Goal: Transaction & Acquisition: Purchase product/service

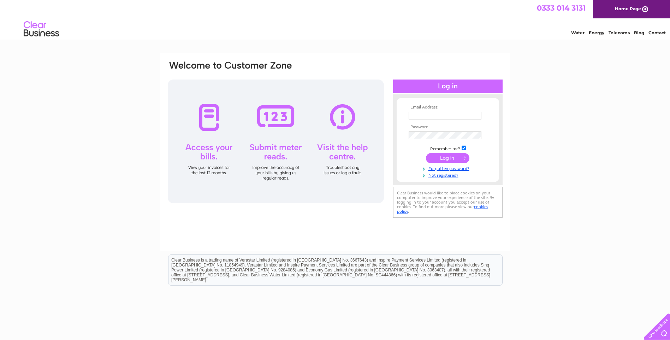
type input "jim.brydon@jbcontracts.co.uk"
click at [439, 156] on input "submit" at bounding box center [447, 158] width 43 height 10
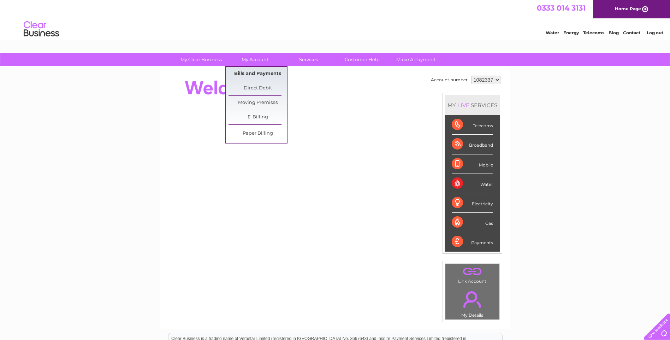
click at [256, 71] on link "Bills and Payments" at bounding box center [257, 74] width 58 height 14
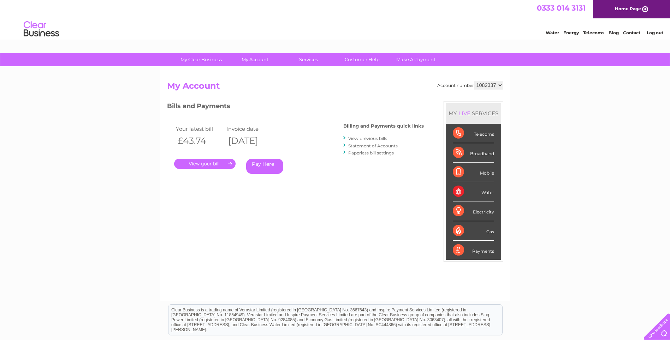
click at [366, 139] on link "View previous bills" at bounding box center [367, 138] width 39 height 5
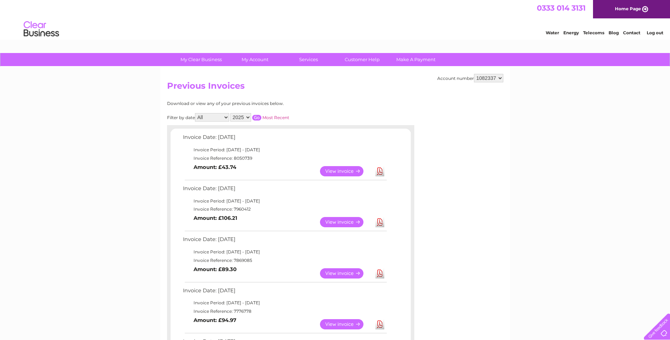
click at [333, 170] on link "View" at bounding box center [346, 171] width 52 height 10
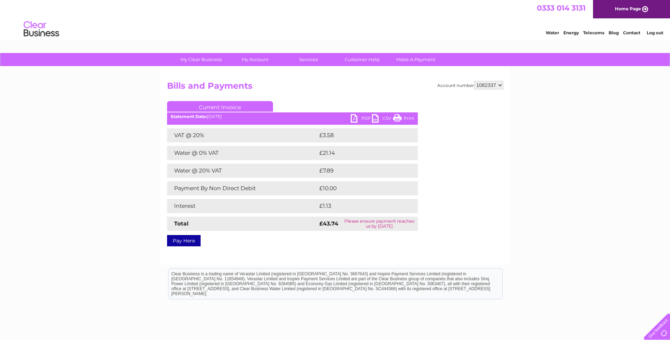
click at [194, 240] on link "Pay Here" at bounding box center [184, 240] width 34 height 11
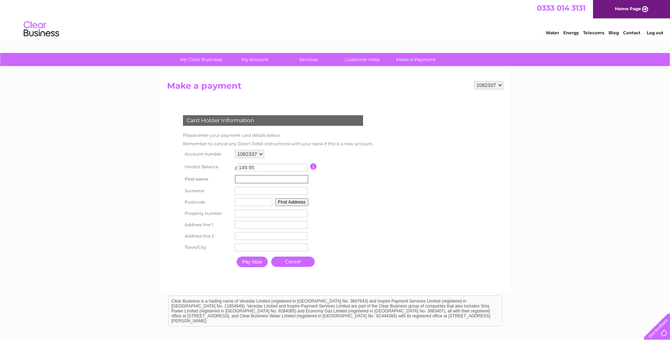
click at [263, 178] on input "text" at bounding box center [271, 179] width 73 height 8
type input "[PERSON_NAME]"
click at [255, 191] on input "text" at bounding box center [271, 191] width 73 height 8
type input "Brydon"
type input "EH12 8PH"
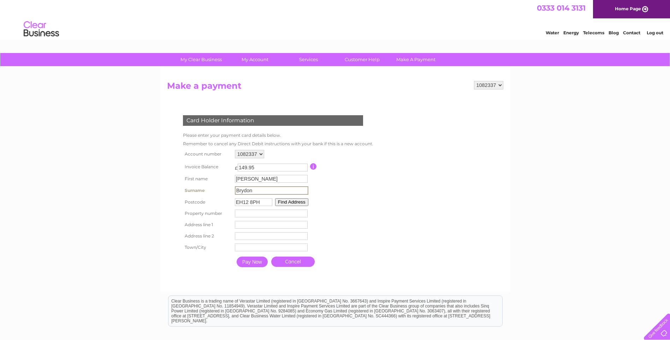
type input "4 Clerwood View"
type input "[GEOGRAPHIC_DATA]"
click at [266, 201] on input "EH12 8PH" at bounding box center [252, 201] width 37 height 8
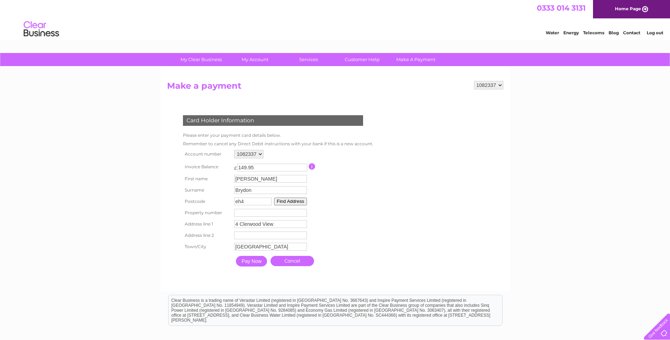
type input "EH4 5AG"
type input "davidsons mains"
type input "EH12 8PH"
click at [278, 223] on input "4 Clerwood View" at bounding box center [270, 224] width 73 height 8
click at [278, 223] on input "4 Clerwood View" at bounding box center [271, 224] width 73 height 8
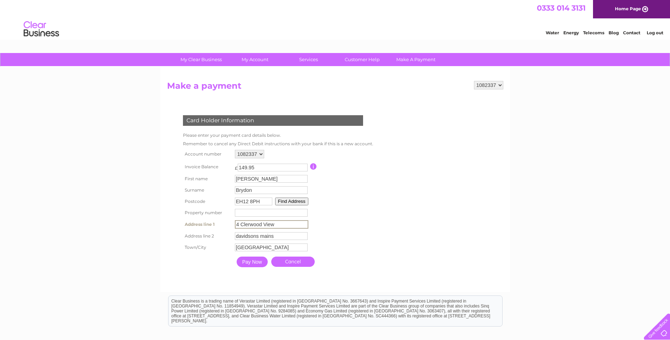
click at [278, 223] on input "4 Clerwood View" at bounding box center [271, 224] width 73 height 8
click at [280, 234] on input "davidsons mains" at bounding box center [271, 236] width 73 height 8
click at [280, 234] on input "davidsons mains" at bounding box center [271, 235] width 73 height 8
click at [262, 224] on input "text" at bounding box center [271, 224] width 73 height 8
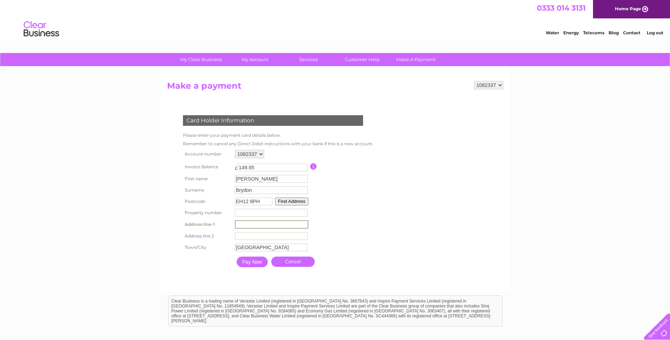
type input "147 main street"
type input "davidsons mains"
click at [301, 213] on input "-1" at bounding box center [270, 213] width 73 height 8
click at [301, 213] on input "-2" at bounding box center [270, 213] width 73 height 8
click at [256, 212] on input "-2" at bounding box center [270, 213] width 73 height 8
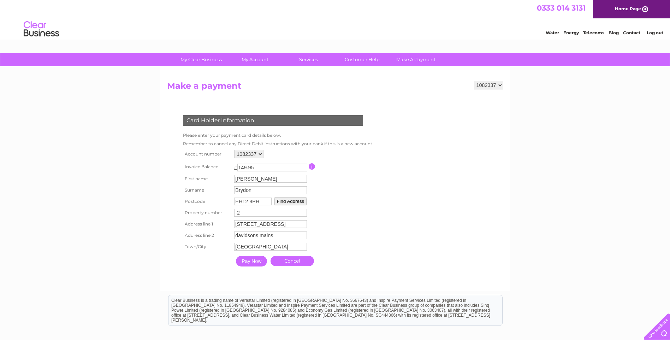
click at [256, 212] on input "-2" at bounding box center [270, 213] width 73 height 8
click at [304, 213] on input "-3" at bounding box center [270, 213] width 73 height 8
click at [304, 212] on input "-2" at bounding box center [270, 213] width 73 height 8
click at [304, 212] on input "-1" at bounding box center [270, 213] width 73 height 8
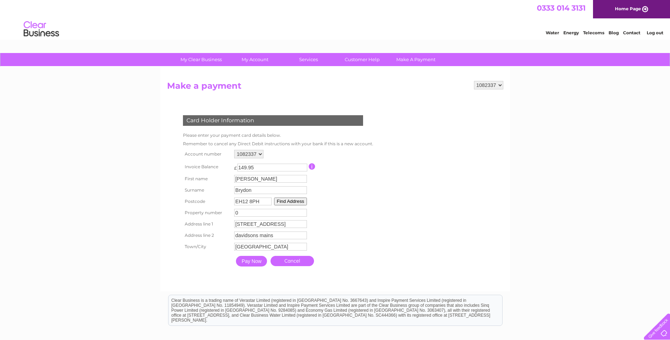
click at [304, 212] on input "0" at bounding box center [270, 213] width 73 height 8
click at [304, 212] on input "148" at bounding box center [270, 213] width 73 height 8
type input "147"
click at [303, 213] on input "147" at bounding box center [270, 213] width 73 height 8
click at [256, 262] on input "Pay Now" at bounding box center [251, 261] width 31 height 11
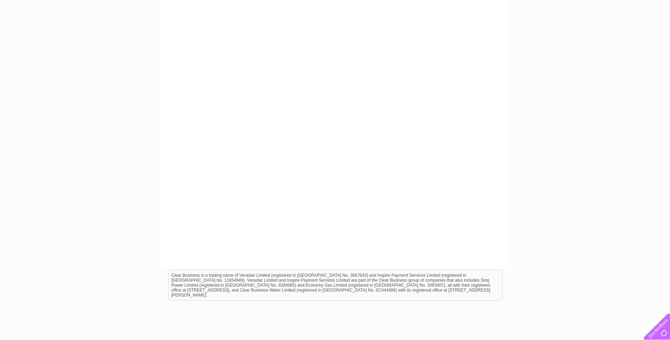
scroll to position [37, 0]
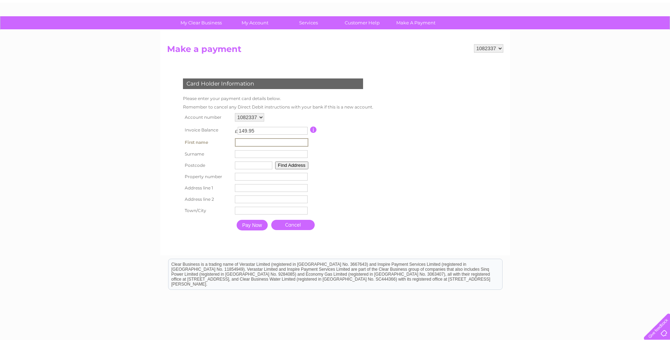
click at [257, 140] on input "text" at bounding box center [271, 142] width 73 height 8
type input "[PERSON_NAME]"
type input "Brydon"
type input "EH12 8PH"
type input "147"
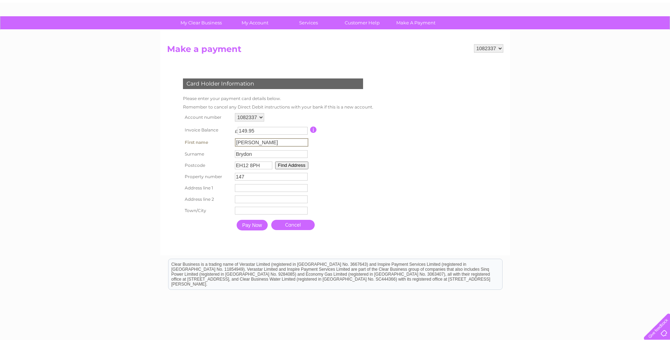
type input "147 main street"
type input "davidsons mains"
type input "Edinburgh"
click at [262, 162] on input "EH12 8PH" at bounding box center [253, 165] width 37 height 8
click at [262, 162] on input "EH12 8PH" at bounding box center [252, 165] width 37 height 8
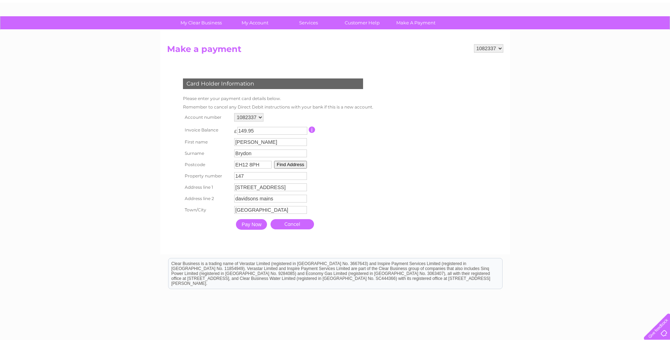
click at [262, 162] on input "EH12 8PH" at bounding box center [252, 165] width 37 height 8
type input "EH4 5AG"
click at [288, 164] on button "Find Address" at bounding box center [290, 165] width 33 height 8
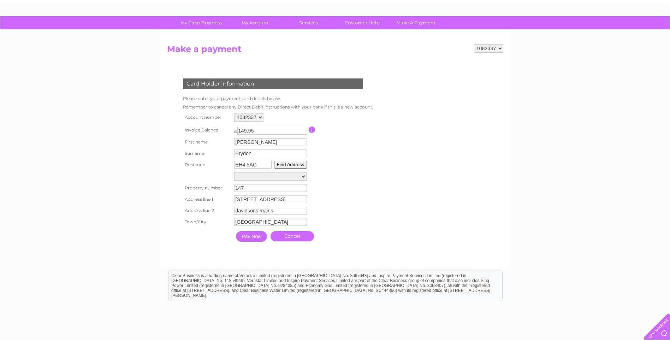
click at [304, 177] on select "1/4, Main Street 131, Main Street 133, Main Street 135, Main Street 137, Main S…" at bounding box center [270, 176] width 72 height 8
select select "147,Main Street,,Edinburgh"
click at [234, 172] on select "1/4, Main Street 131, Main Street 133, Main Street 135, Main Street 137, Main S…" at bounding box center [270, 176] width 72 height 9
type input "Main Street"
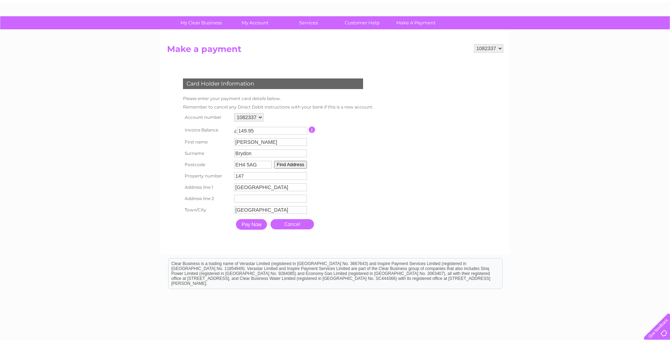
click at [245, 225] on input "Pay Now" at bounding box center [251, 224] width 31 height 11
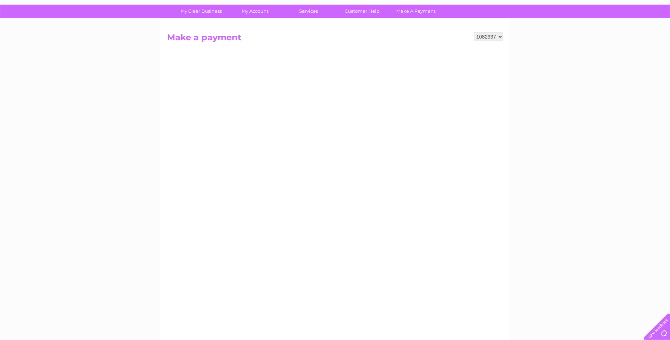
scroll to position [71, 0]
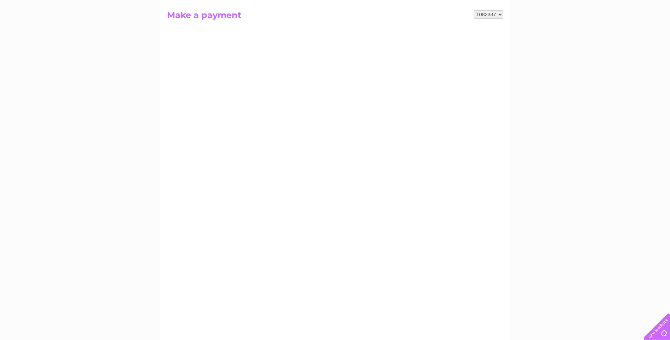
click at [563, 142] on div "My Clear Business Login Details My Details My Preferences Link Account My Accou…" at bounding box center [335, 229] width 670 height 495
click at [499, 14] on select "1082337" at bounding box center [488, 14] width 29 height 8
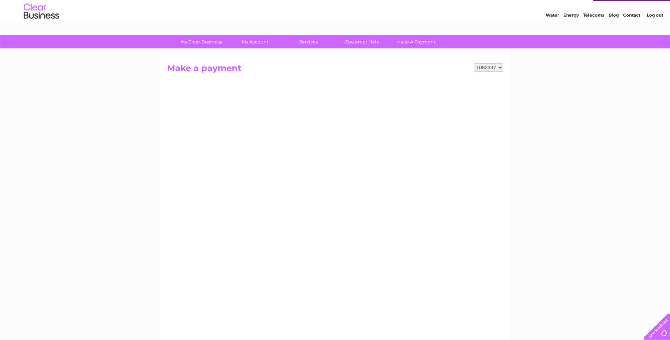
scroll to position [0, 0]
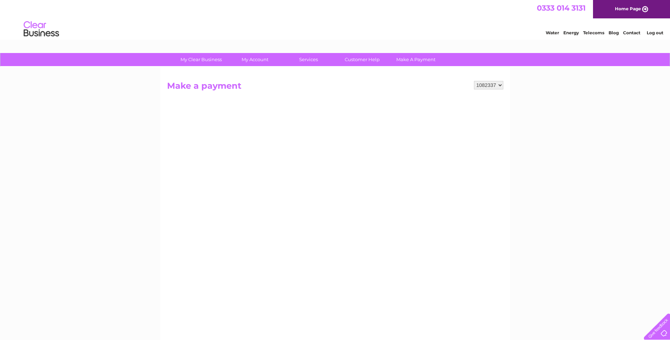
click at [48, 25] on img at bounding box center [41, 29] width 36 height 22
click at [35, 30] on img at bounding box center [41, 29] width 36 height 22
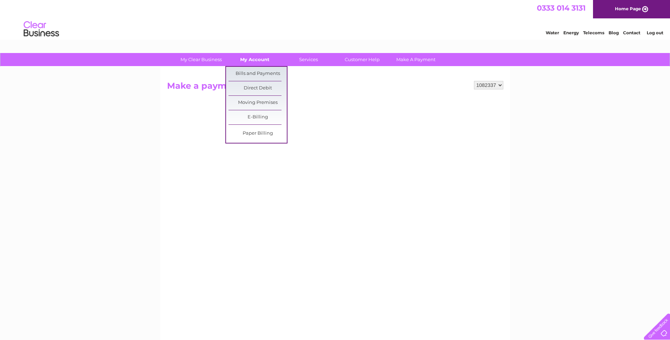
click at [245, 59] on link "My Account" at bounding box center [255, 59] width 58 height 13
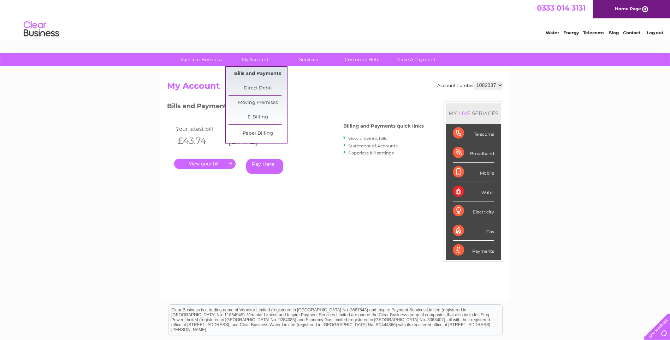
click at [257, 74] on link "Bills and Payments" at bounding box center [257, 74] width 58 height 14
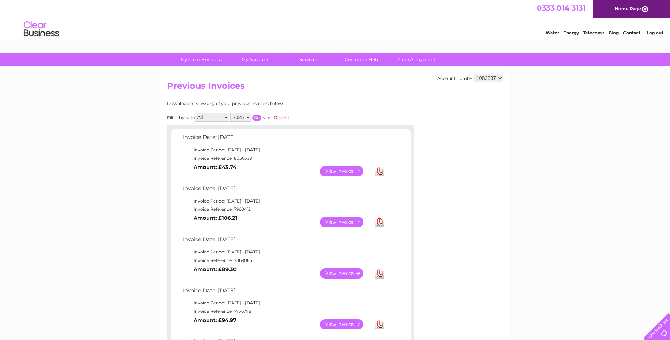
click at [352, 168] on link "View" at bounding box center [346, 171] width 52 height 10
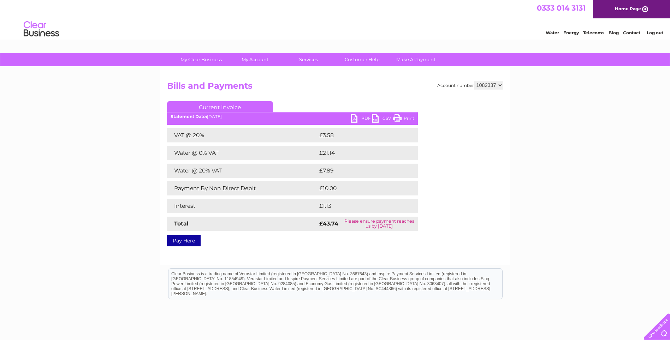
drag, startPoint x: 406, startPoint y: 115, endPoint x: 196, endPoint y: 9, distance: 234.7
click at [406, 115] on link "Print" at bounding box center [403, 119] width 21 height 10
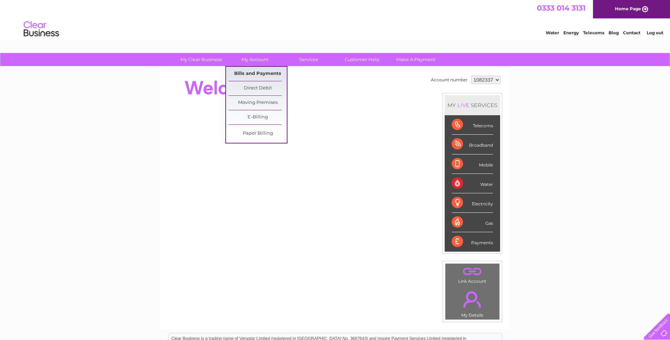
click at [258, 71] on link "Bills and Payments" at bounding box center [257, 74] width 58 height 14
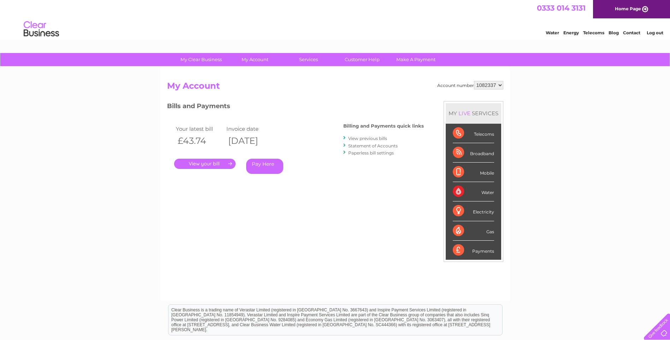
click at [377, 137] on link "View previous bills" at bounding box center [367, 138] width 39 height 5
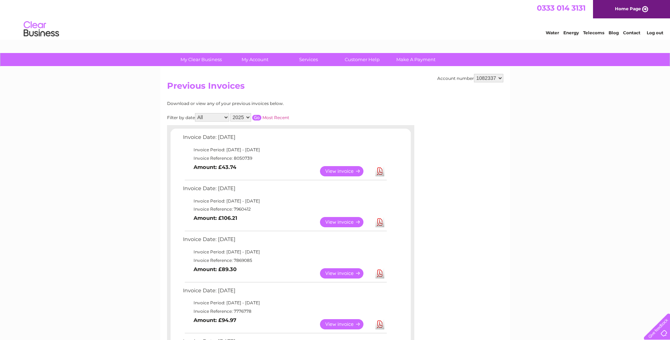
click at [336, 221] on link "View" at bounding box center [346, 222] width 52 height 10
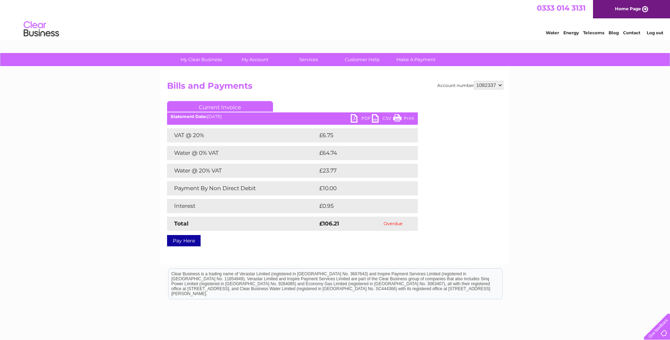
click at [403, 115] on link "Print" at bounding box center [403, 119] width 21 height 10
